Goal: Task Accomplishment & Management: Use online tool/utility

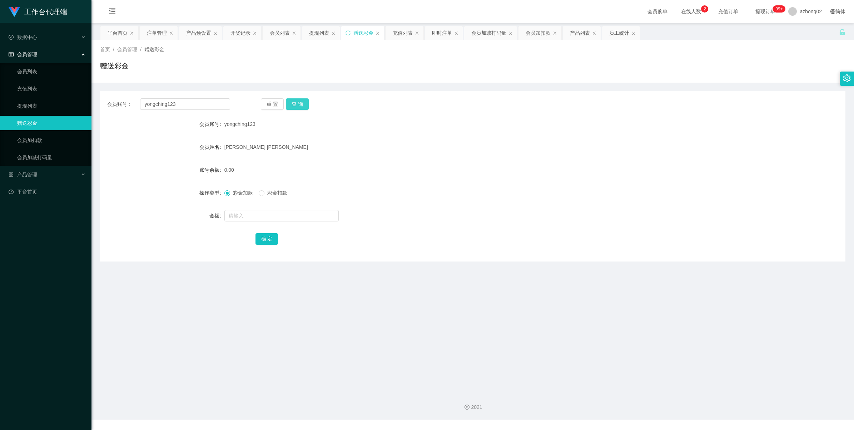
click at [293, 102] on button "查 询" at bounding box center [297, 103] width 23 height 11
click at [187, 107] on input "yongching123" at bounding box center [185, 103] width 90 height 11
click at [292, 99] on button "查 询" at bounding box center [297, 103] width 23 height 11
click at [197, 102] on input "yongching123" at bounding box center [185, 103] width 90 height 11
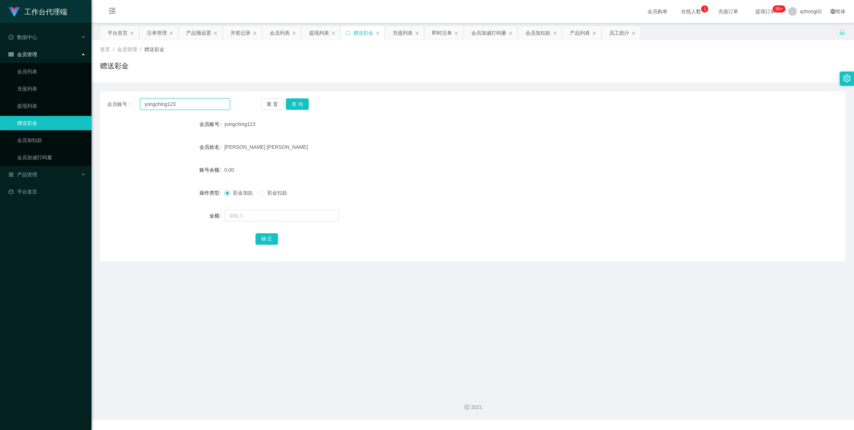
click at [197, 102] on input "yongching123" at bounding box center [185, 103] width 90 height 11
paste input "CHIAKH"
type input "CHIAKH"
click at [298, 104] on button "查 询" at bounding box center [297, 103] width 23 height 11
click at [239, 216] on input "text" at bounding box center [282, 215] width 114 height 11
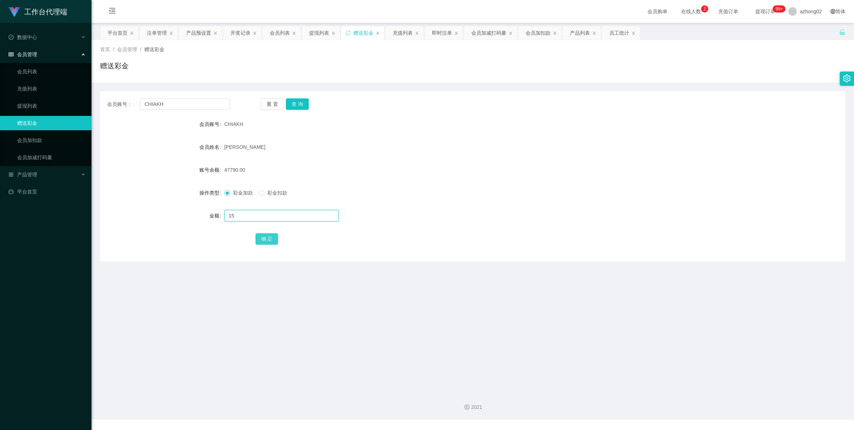
type input "15"
click at [264, 238] on button "确 定" at bounding box center [267, 238] width 23 height 11
click at [177, 106] on input "CHIAKH" at bounding box center [185, 103] width 90 height 11
paste input "huahBoonSing"
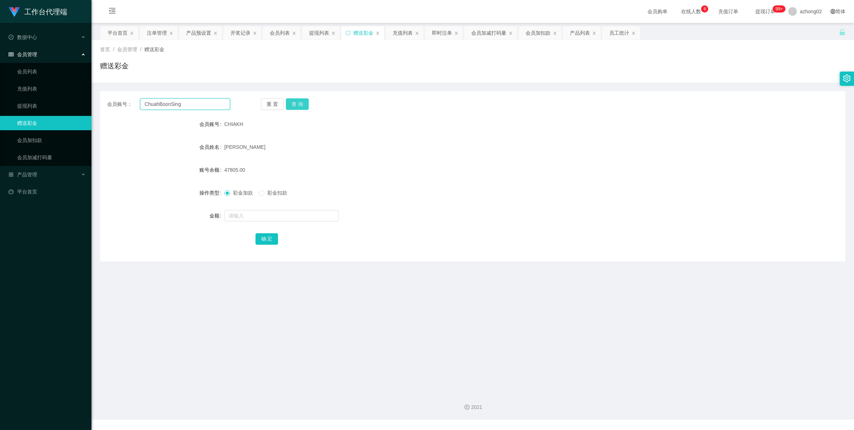
type input "ChuahBoonSing"
click at [302, 103] on button "查 询" at bounding box center [297, 103] width 23 height 11
click at [247, 217] on input "text" at bounding box center [282, 215] width 114 height 11
type input "15"
click at [273, 238] on button "确 定" at bounding box center [267, 238] width 23 height 11
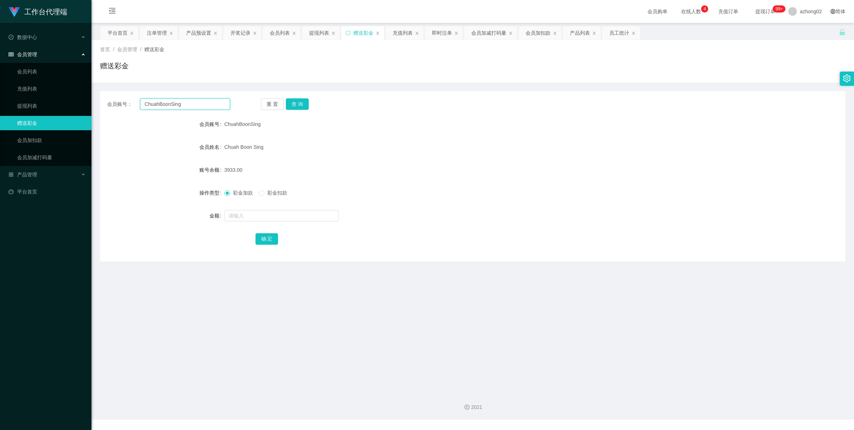
click at [206, 108] on input "ChuahBoonSing" at bounding box center [185, 103] width 90 height 11
paste input "NIMAD74"
type input "NIMAD74"
click at [294, 104] on button "查 询" at bounding box center [297, 103] width 23 height 11
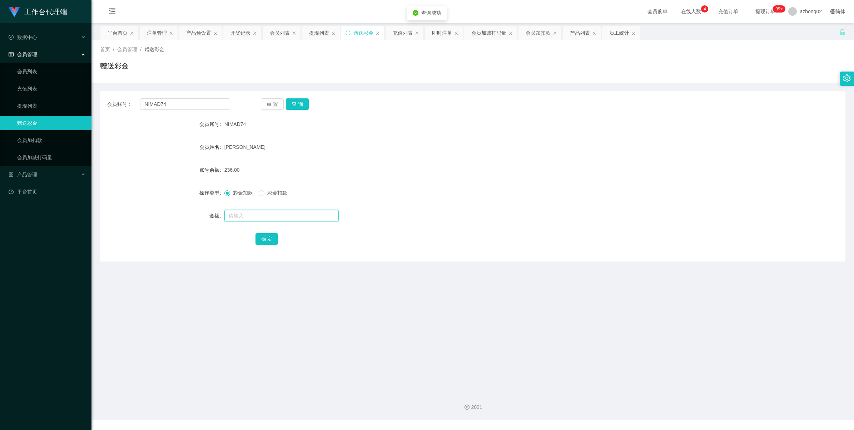
click at [257, 218] on input "text" at bounding box center [282, 215] width 114 height 11
type input "38"
click at [268, 238] on button "确 定" at bounding box center [267, 238] width 23 height 11
